Goal: Task Accomplishment & Management: Use online tool/utility

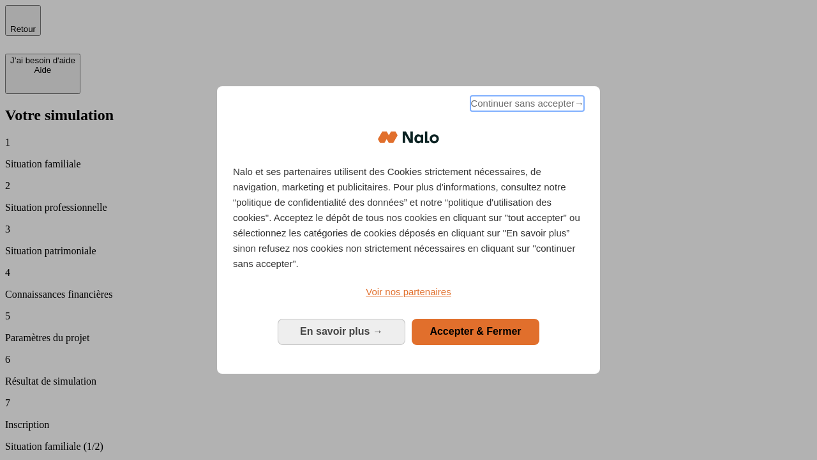
click at [526, 105] on span "Continuer sans accepter →" at bounding box center [528, 103] width 114 height 15
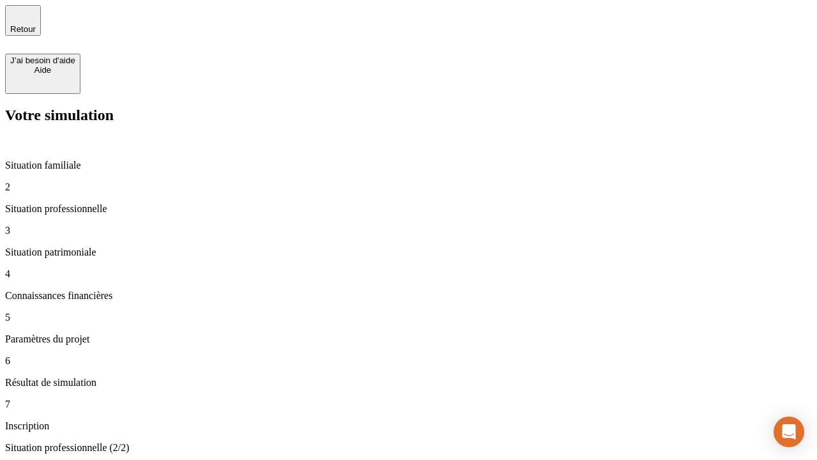
type input "30 000"
